Goal: Task Accomplishment & Management: Use online tool/utility

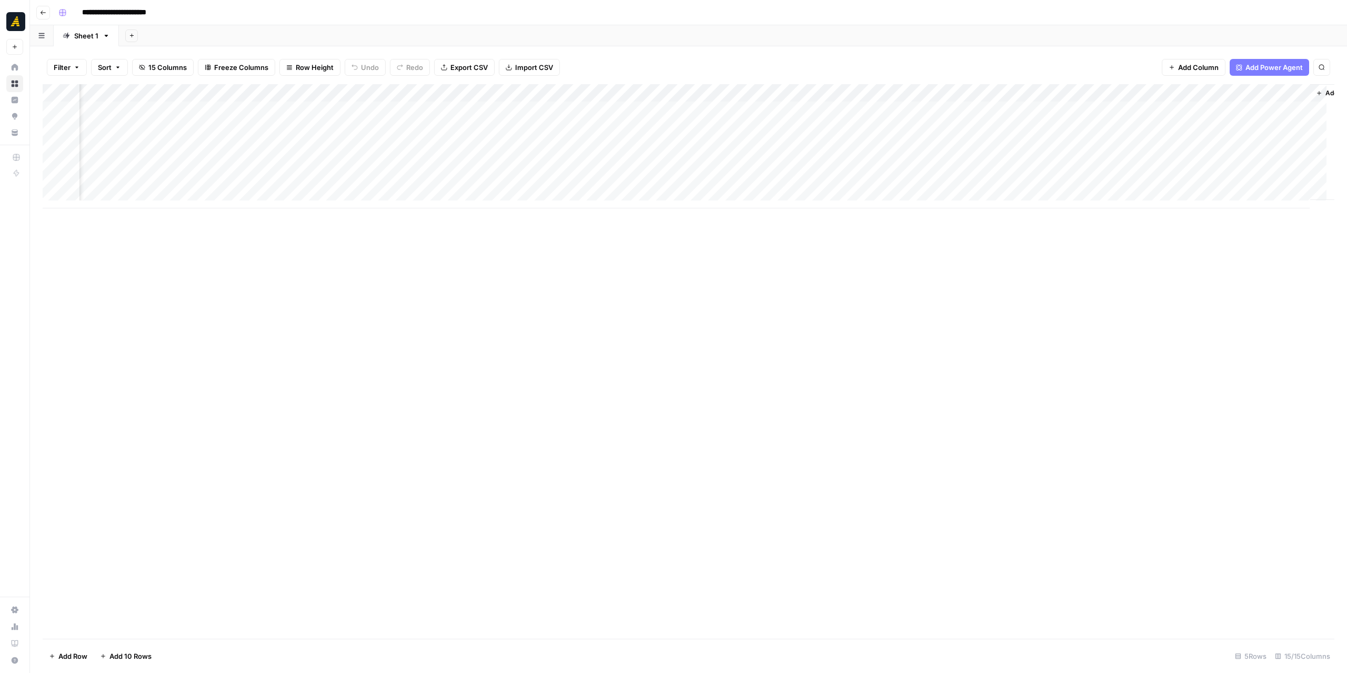
scroll to position [0, 347]
click at [800, 166] on div "Add Column" at bounding box center [688, 146] width 1291 height 124
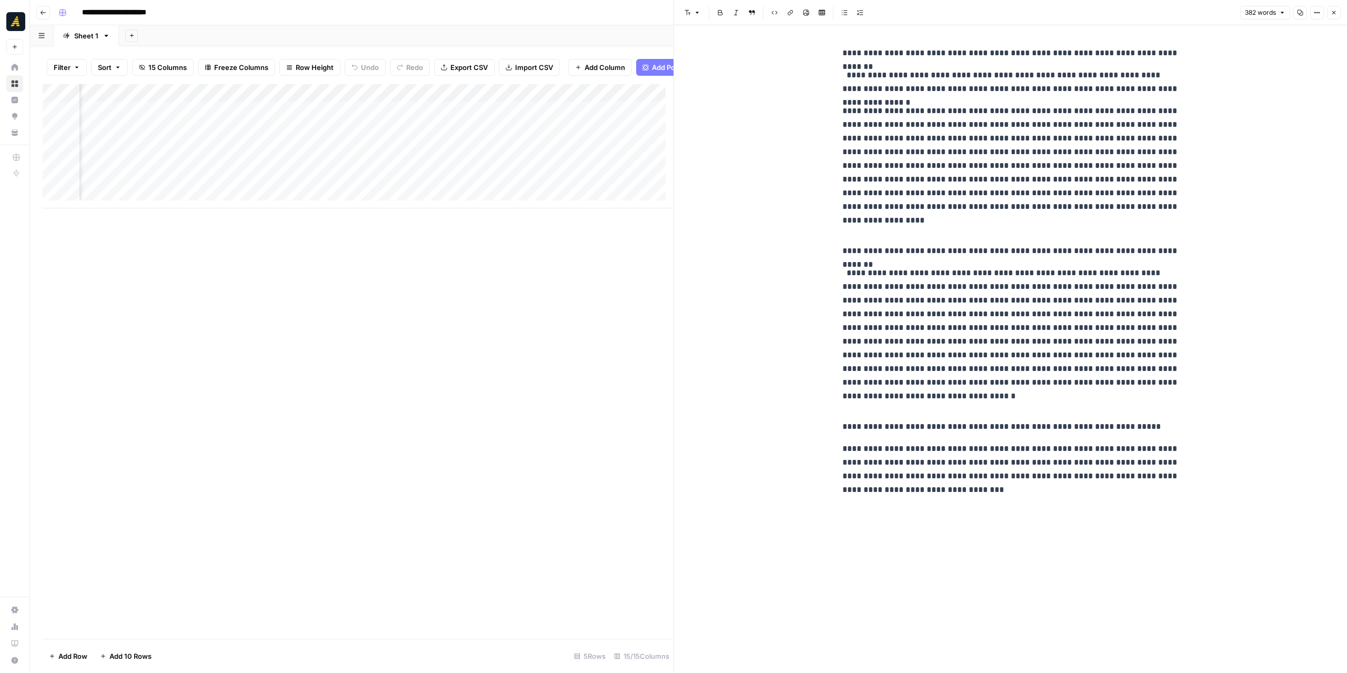
click at [1334, 14] on icon "button" at bounding box center [1333, 12] width 6 height 6
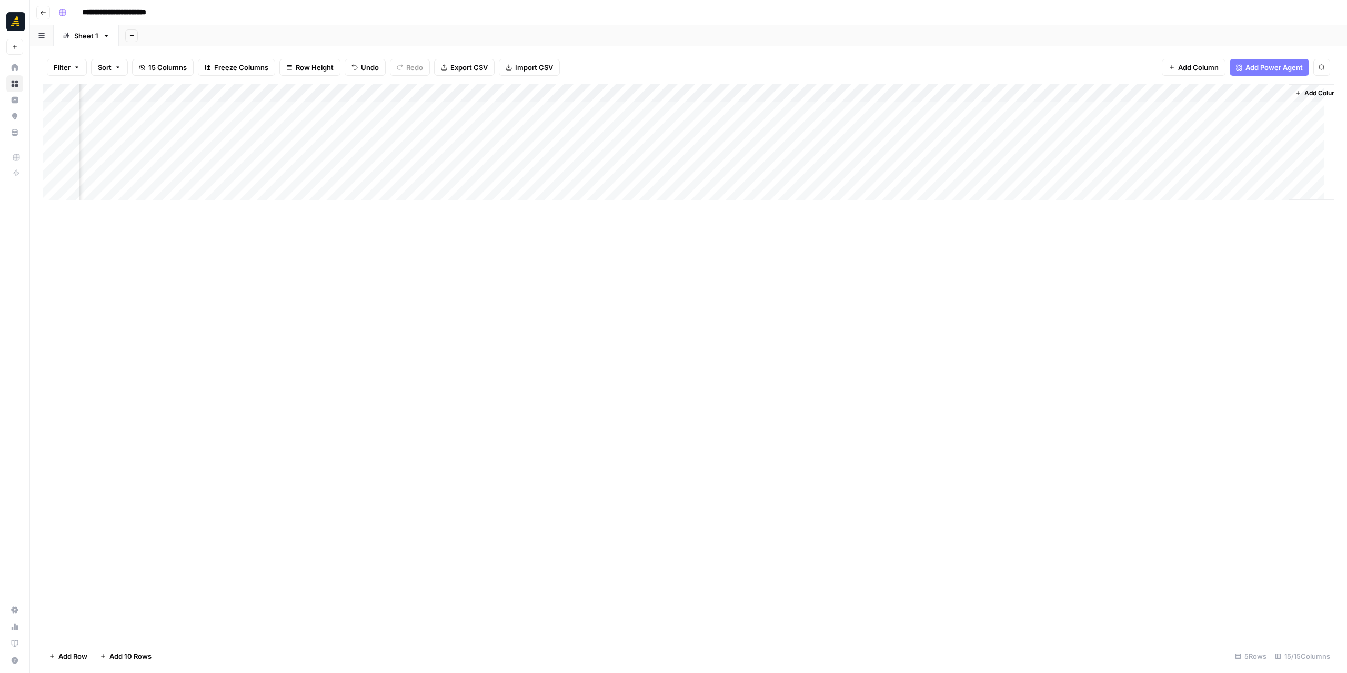
scroll to position [0, 335]
click at [815, 186] on div "Add Column" at bounding box center [688, 146] width 1291 height 124
click at [945, 56] on p at bounding box center [1010, 53] width 337 height 14
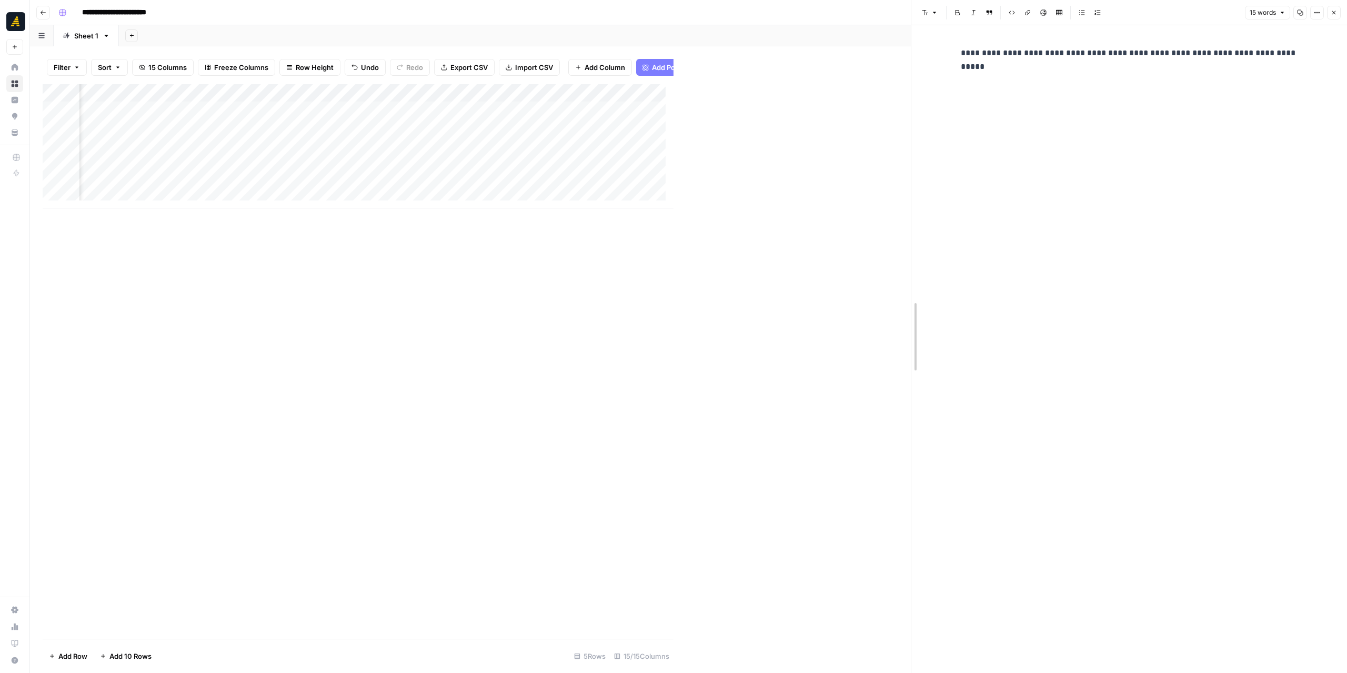
drag, startPoint x: 673, startPoint y: 315, endPoint x: 911, endPoint y: 305, distance: 237.4
click at [997, 66] on div "**********" at bounding box center [1128, 349] width 349 height 648
click at [1308, 59] on div "**********" at bounding box center [1129, 349] width 436 height 648
click at [1296, 52] on p "**********" at bounding box center [1128, 53] width 337 height 14
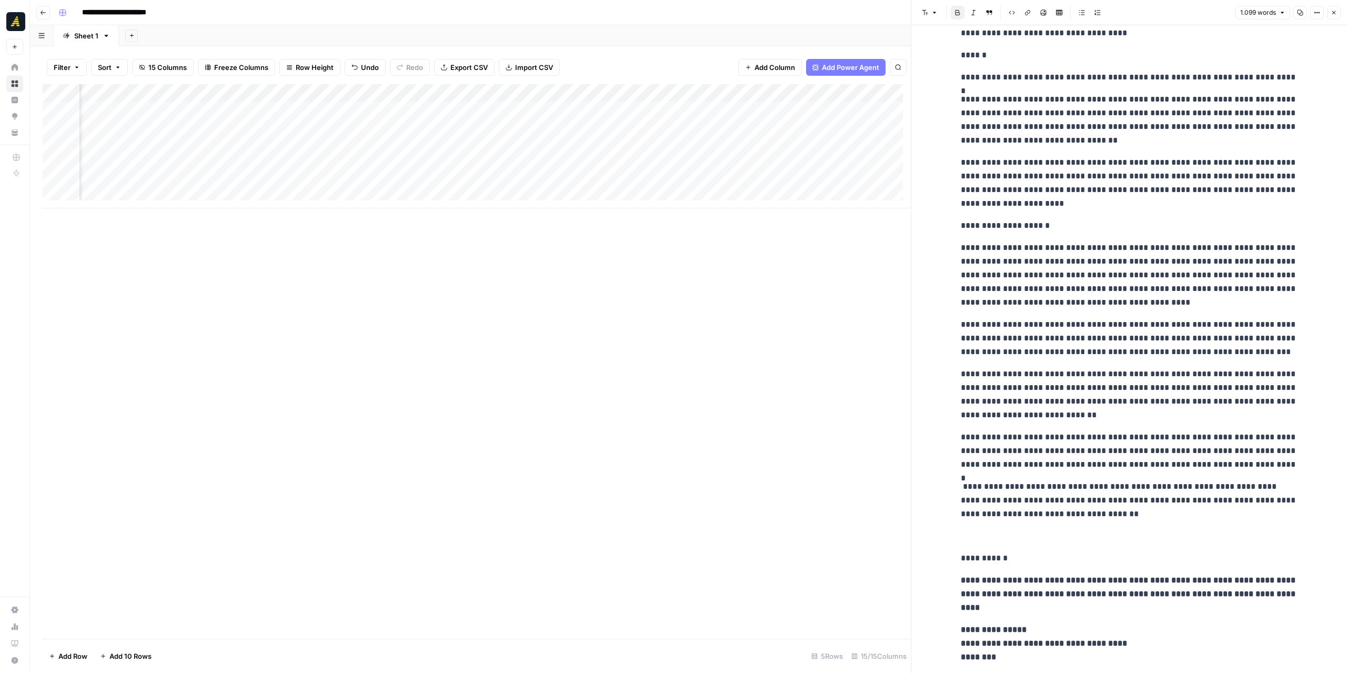
scroll to position [886, 0]
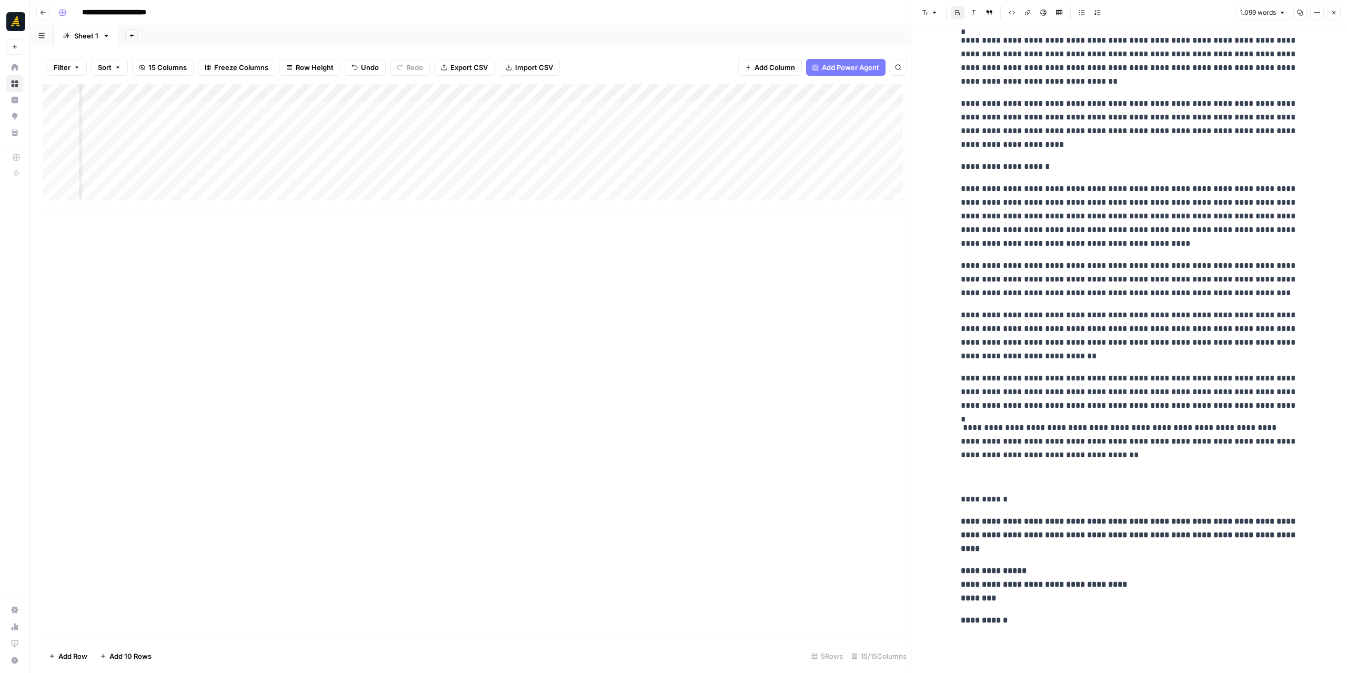
click at [1021, 635] on p at bounding box center [1128, 642] width 337 height 14
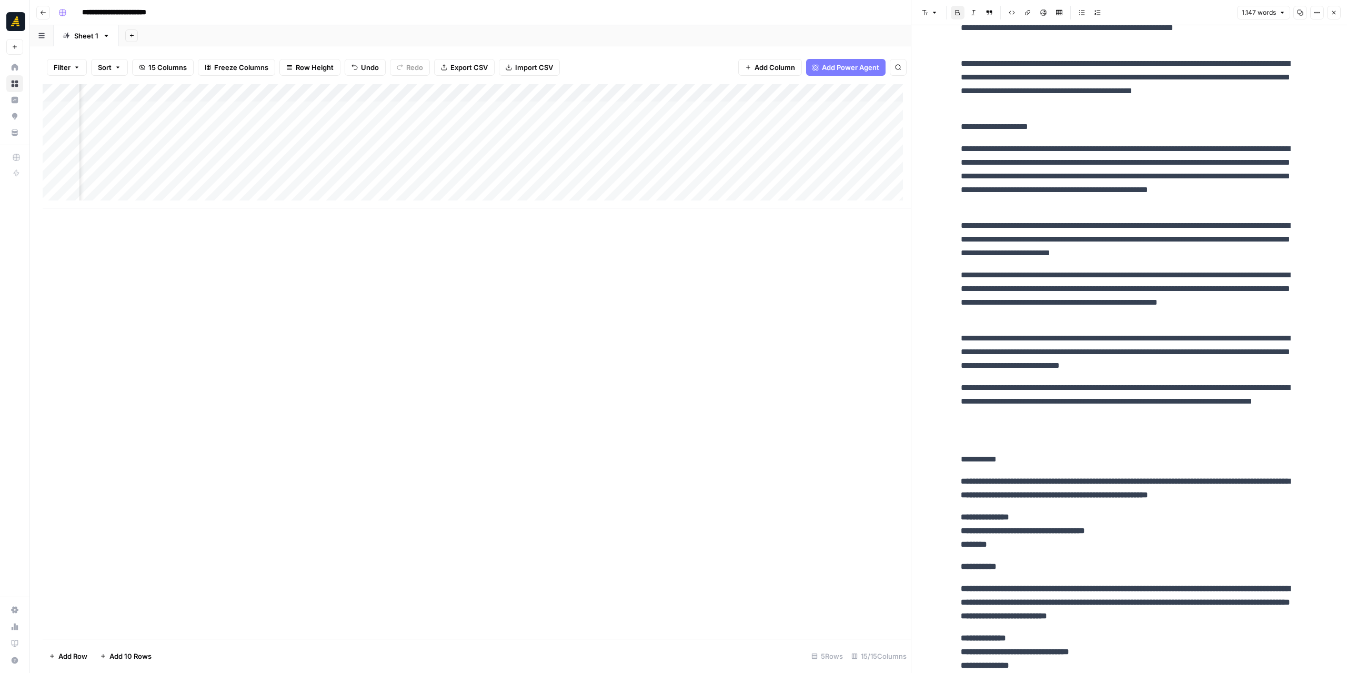
scroll to position [0, 523]
click at [755, 180] on div "Add Column" at bounding box center [477, 146] width 868 height 124
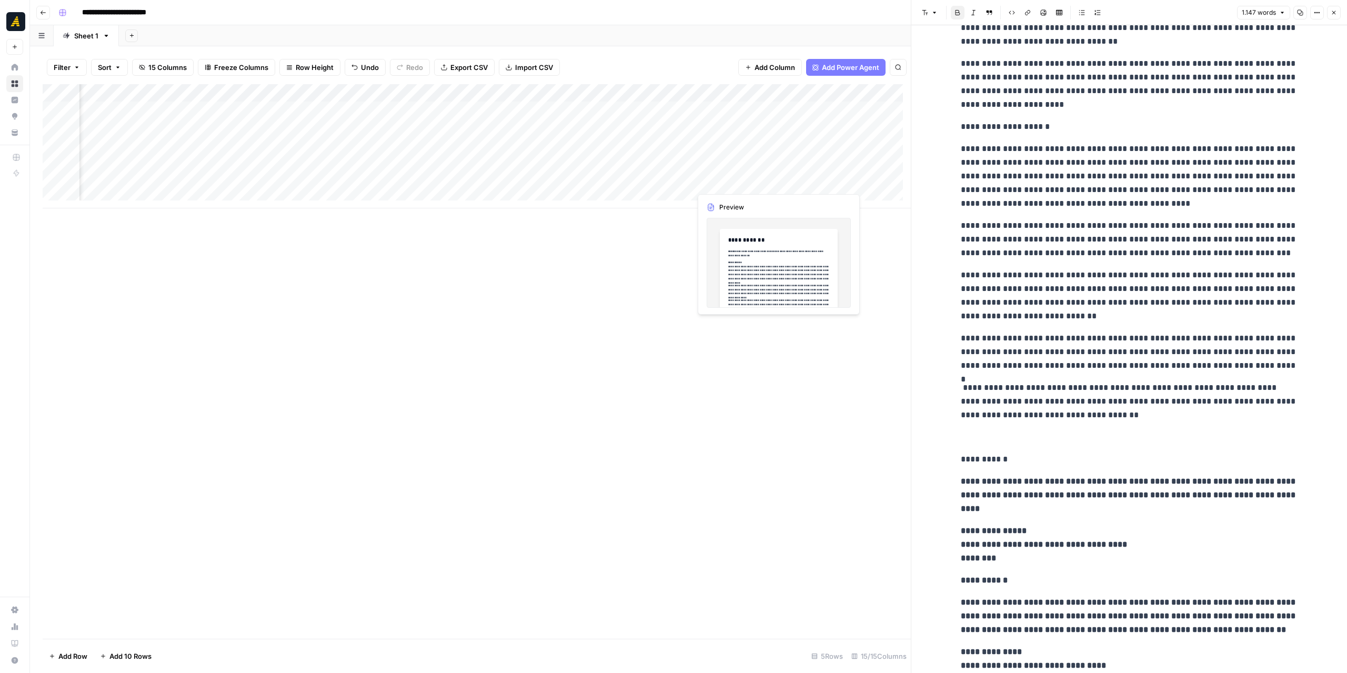
click at [732, 187] on div "Add Column" at bounding box center [477, 146] width 868 height 124
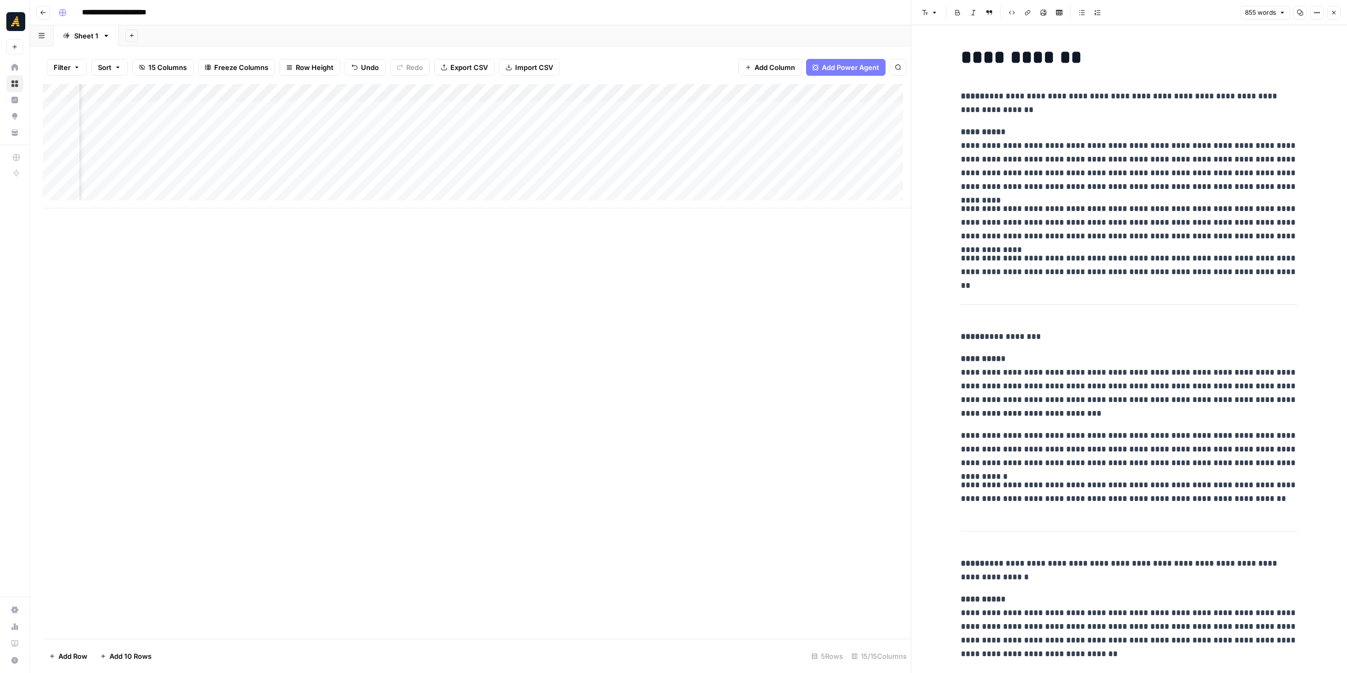
click at [1301, 13] on icon "button" at bounding box center [1300, 13] width 6 height 6
click at [641, 95] on div "Add Column" at bounding box center [477, 146] width 868 height 124
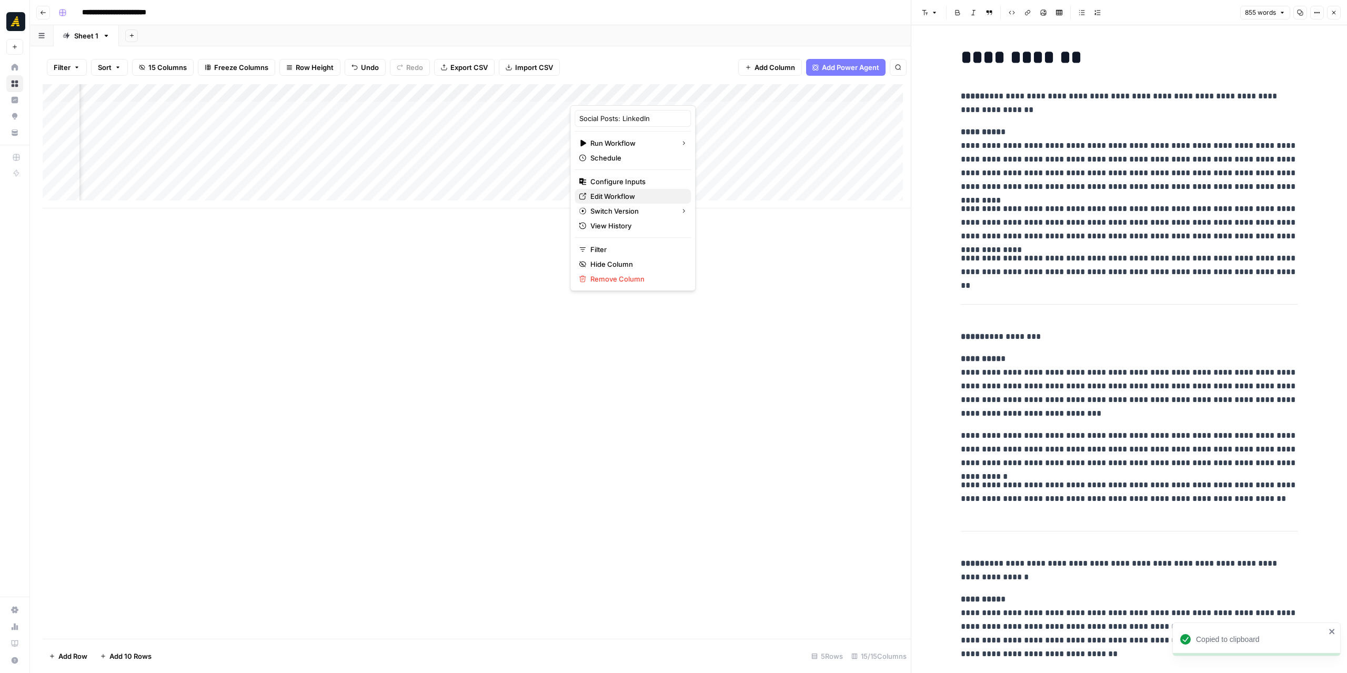
click at [595, 194] on span "Edit Workflow" at bounding box center [636, 196] width 92 height 11
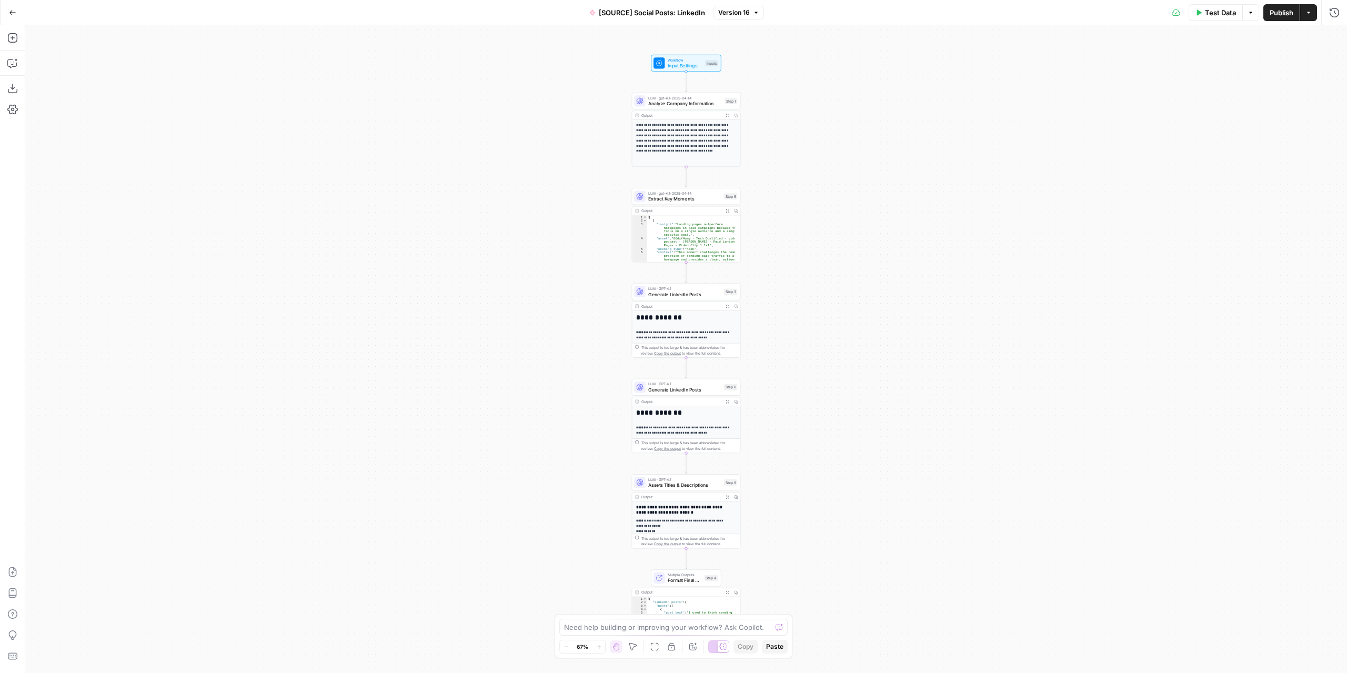
click at [687, 397] on div "Output Expand Output Copy" at bounding box center [686, 401] width 108 height 9
click at [685, 392] on span "Generate LinkedIn Posts" at bounding box center [684, 389] width 73 height 7
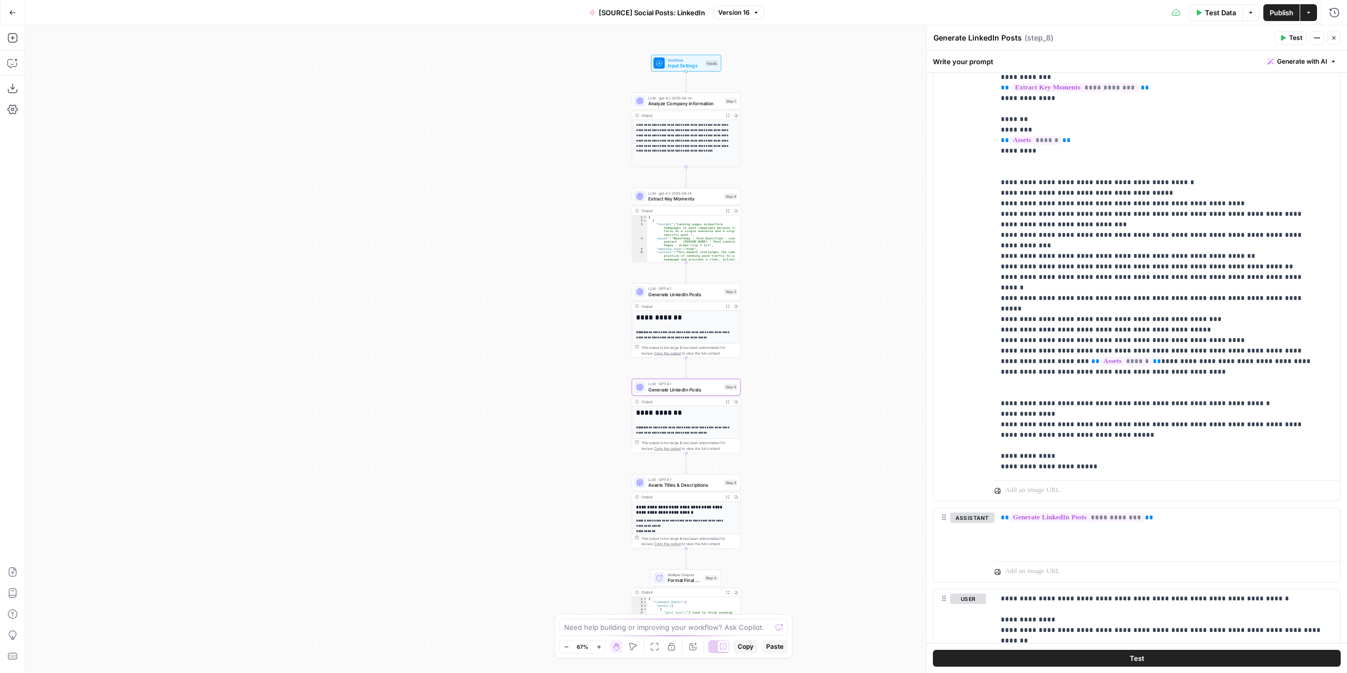
scroll to position [325, 0]
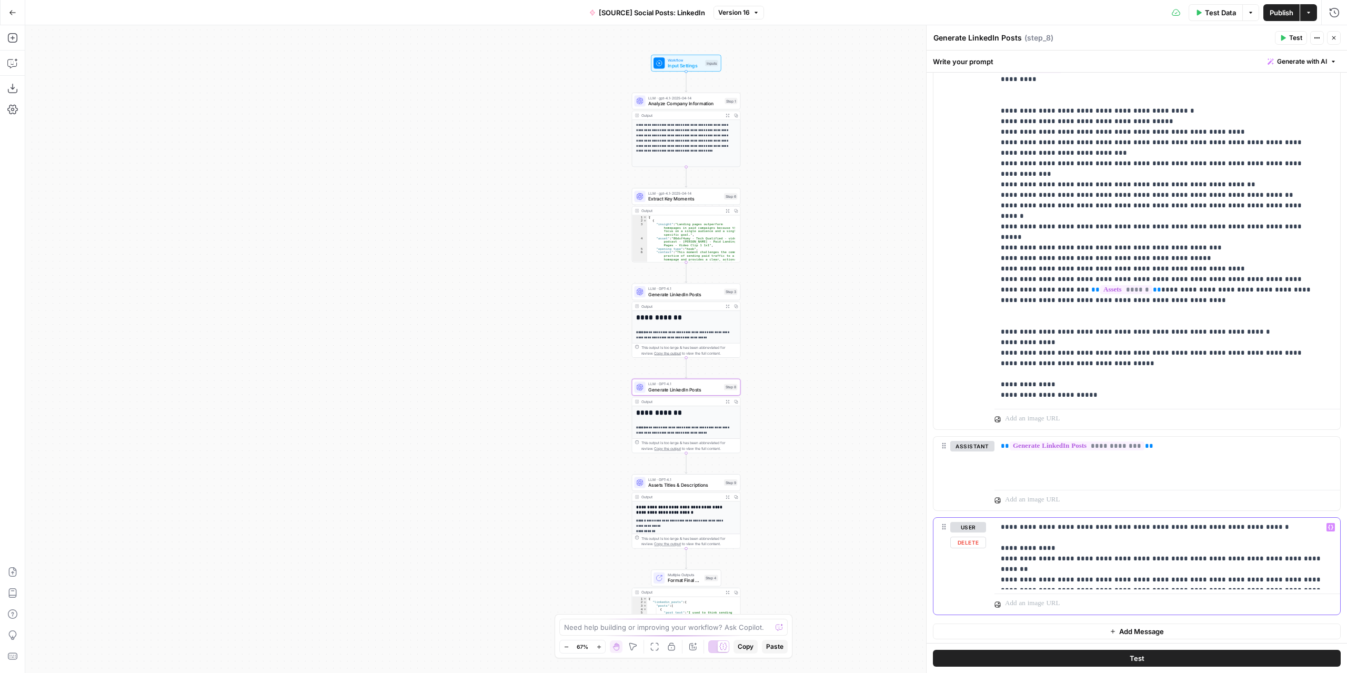
click at [1278, 582] on p "**********" at bounding box center [1163, 553] width 326 height 63
click at [1281, 12] on span "Publish" at bounding box center [1281, 12] width 24 height 11
